Goal: Communication & Community: Answer question/provide support

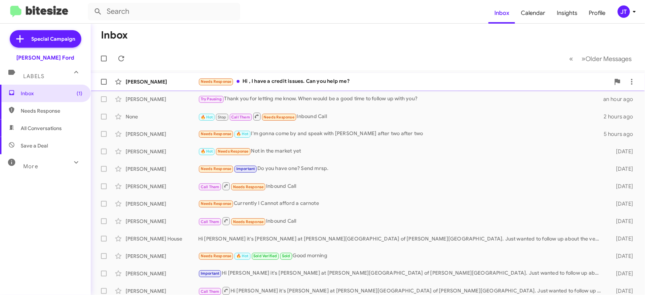
click at [402, 80] on div "Needs Response Hi , I have a credit issues. Can you help me?" at bounding box center [404, 81] width 412 height 8
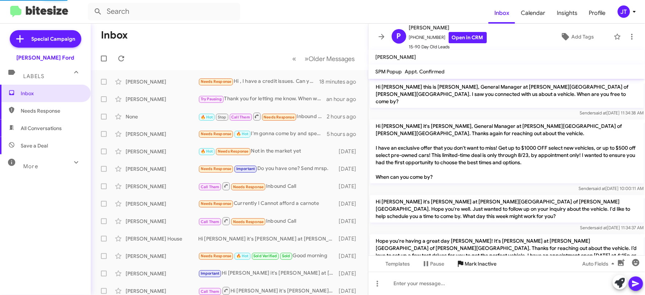
scroll to position [224, 0]
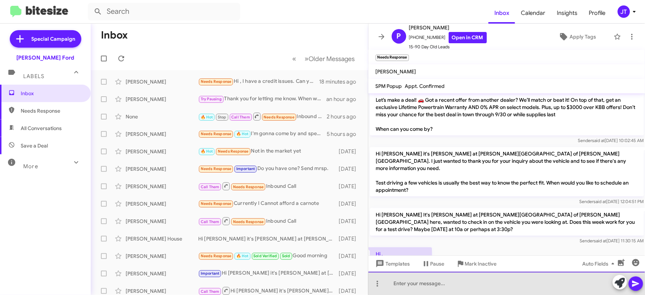
click at [447, 286] on div at bounding box center [506, 282] width 277 height 23
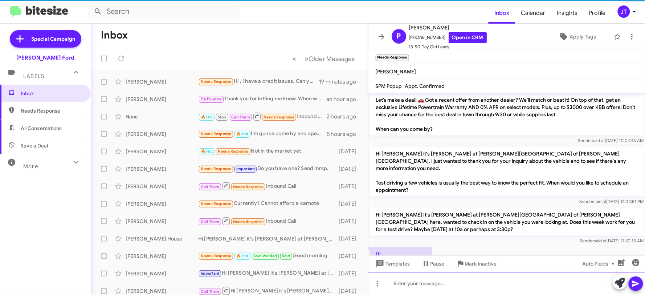
scroll to position [0, 0]
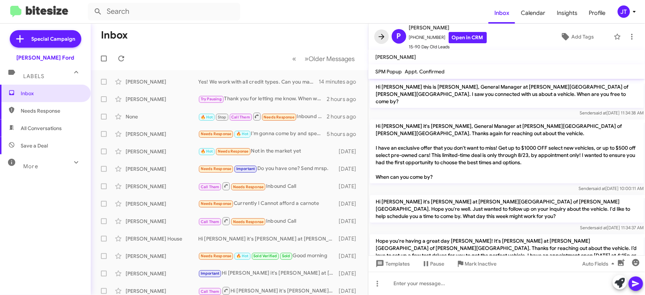
click at [382, 37] on icon at bounding box center [381, 36] width 9 height 9
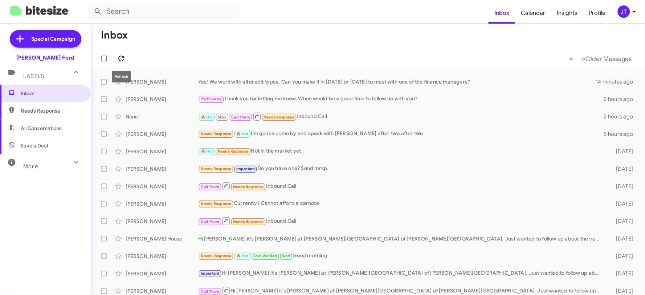
click at [118, 61] on icon at bounding box center [121, 58] width 9 height 9
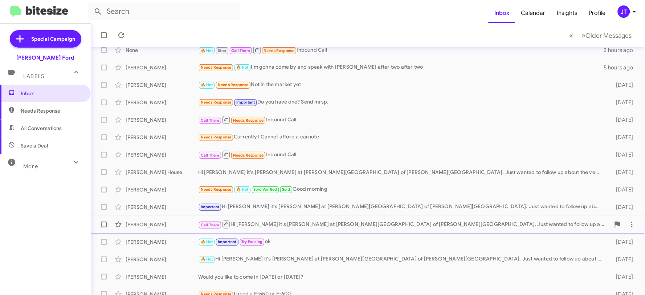
scroll to position [81, 0]
